Goal: Find specific page/section: Find specific page/section

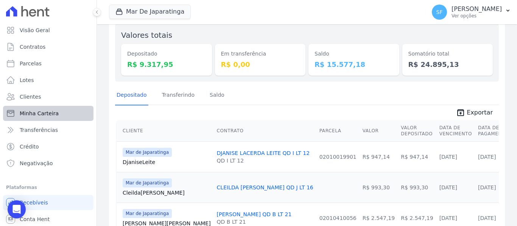
scroll to position [76, 0]
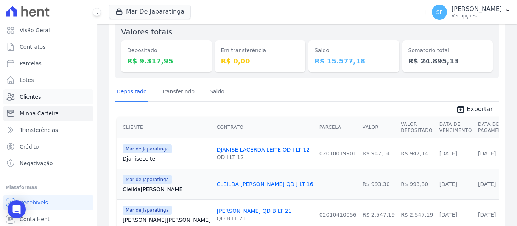
click at [31, 99] on span "Clientes" at bounding box center [30, 97] width 21 height 8
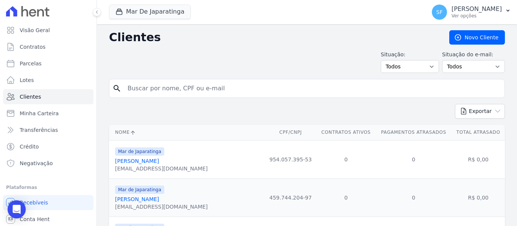
click at [265, 87] on input "search" at bounding box center [312, 88] width 379 height 15
type input "[PERSON_NAME]"
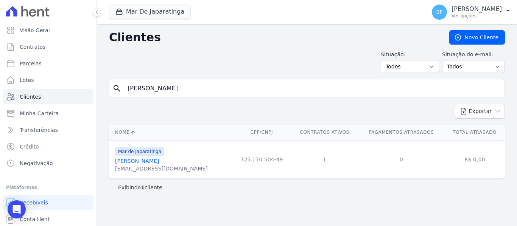
click at [159, 164] on link "[PERSON_NAME]" at bounding box center [137, 161] width 44 height 6
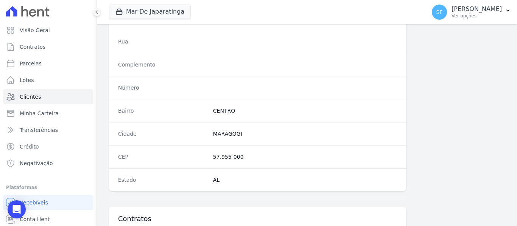
scroll to position [488, 0]
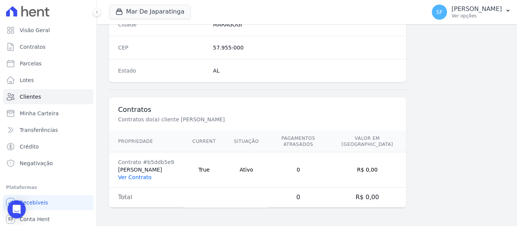
click at [129, 178] on link "Ver Contrato" at bounding box center [134, 178] width 33 height 6
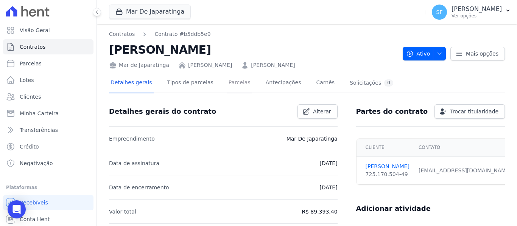
click at [227, 80] on link "Parcelas" at bounding box center [239, 83] width 25 height 20
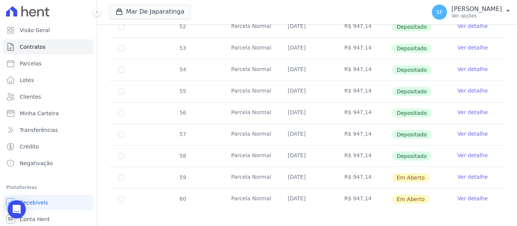
scroll to position [261, 0]
click at [470, 173] on link "Ver detalhe" at bounding box center [473, 177] width 30 height 8
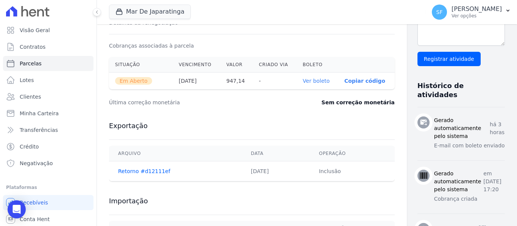
scroll to position [227, 0]
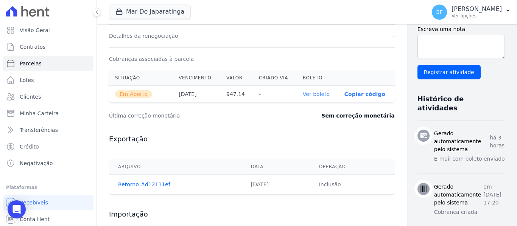
click at [303, 95] on link "Ver boleto" at bounding box center [316, 94] width 27 height 6
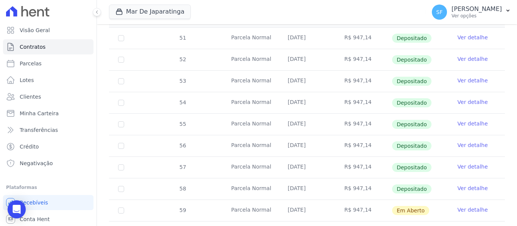
scroll to position [261, 0]
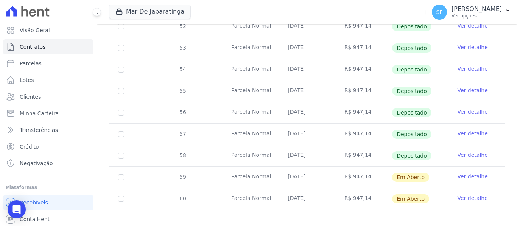
click at [478, 195] on link "Ver detalhe" at bounding box center [473, 199] width 30 height 8
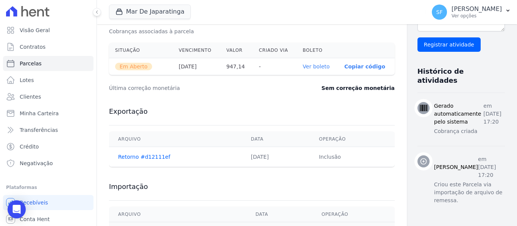
scroll to position [254, 0]
click at [306, 69] on link "Ver boleto" at bounding box center [316, 67] width 27 height 6
